Goal: Transaction & Acquisition: Purchase product/service

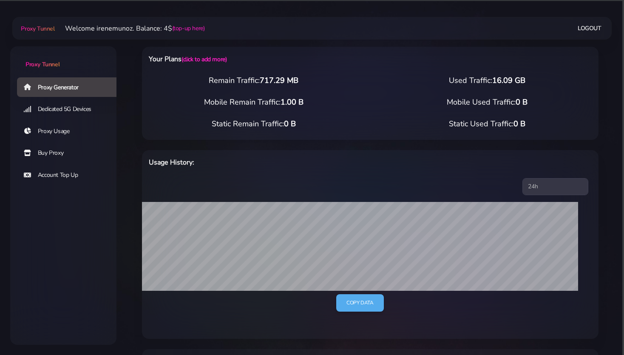
click at [47, 151] on link "Buy Proxy" at bounding box center [70, 153] width 106 height 20
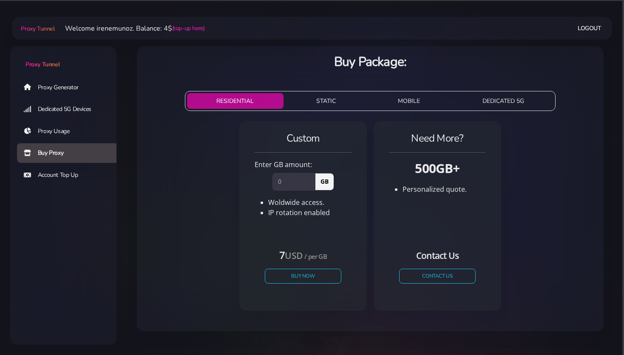
click at [56, 174] on link "Account Top Up" at bounding box center [70, 175] width 106 height 20
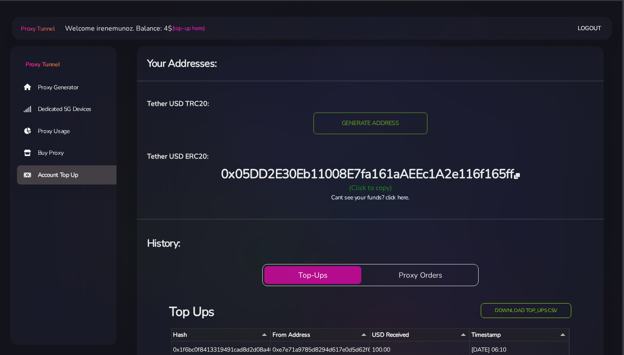
click at [355, 123] on input "GENERATE ADDRESS" at bounding box center [370, 124] width 114 height 22
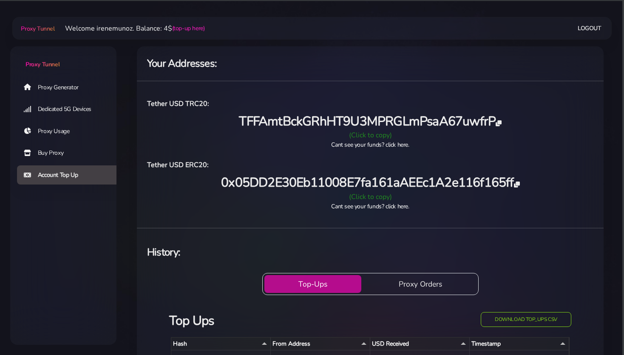
click at [273, 121] on span "TFFAmtBckGRhHT9U3MPRGLmPsaA67uwfrP" at bounding box center [370, 121] width 262 height 17
click at [40, 83] on link "Proxy Generator" at bounding box center [70, 87] width 106 height 20
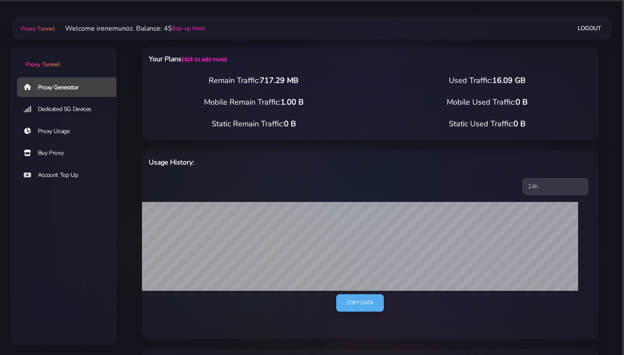
click at [54, 169] on link "Account Top Up" at bounding box center [70, 175] width 106 height 20
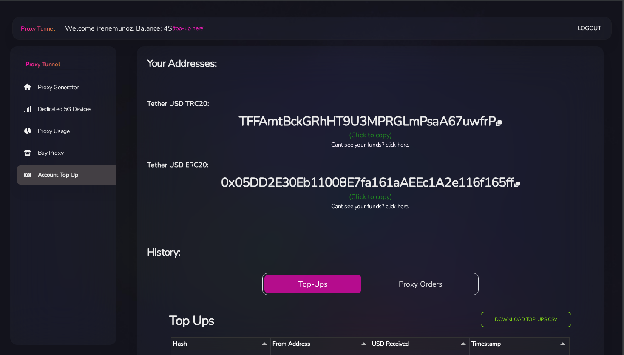
click at [349, 148] on link "Cant see your funds? click here." at bounding box center [370, 145] width 78 height 8
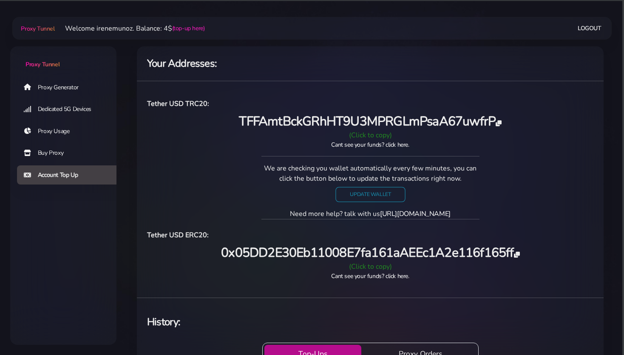
click at [351, 196] on input "Update Wallet" at bounding box center [370, 194] width 70 height 15
